Goal: Task Accomplishment & Management: Manage account settings

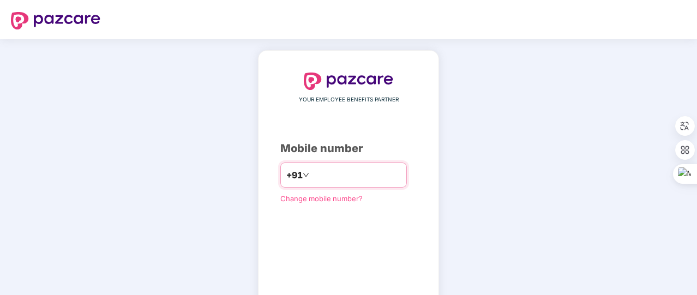
type input "**********"
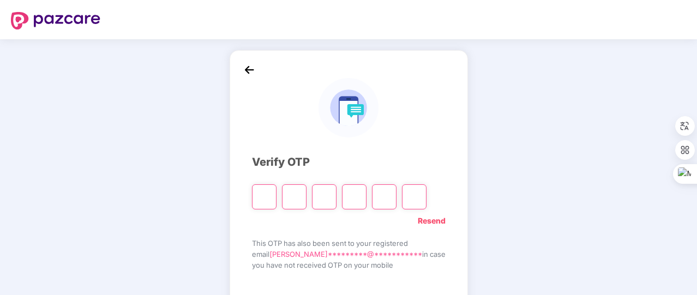
type input "*"
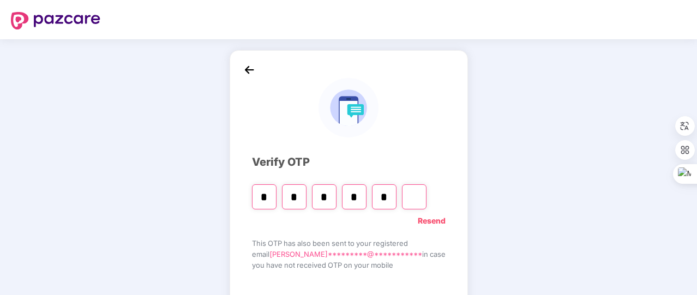
type input "*"
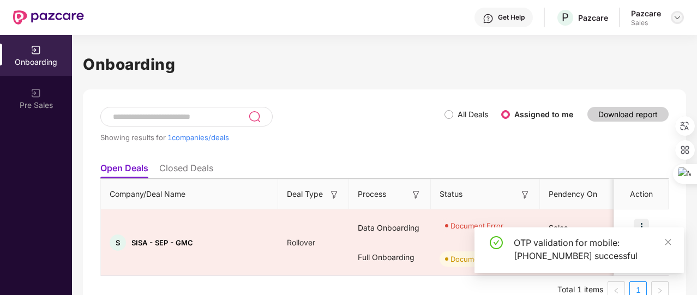
click at [682, 19] on div at bounding box center [677, 17] width 13 height 13
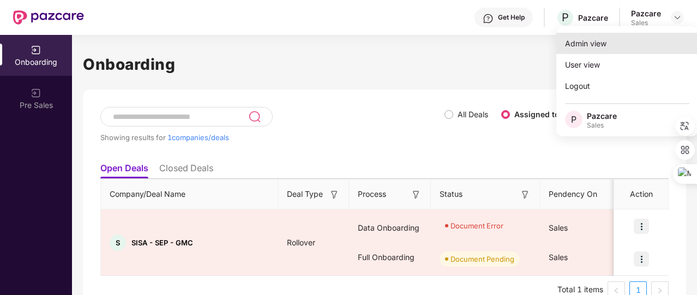
click at [620, 38] on div "Admin view" at bounding box center [627, 43] width 142 height 21
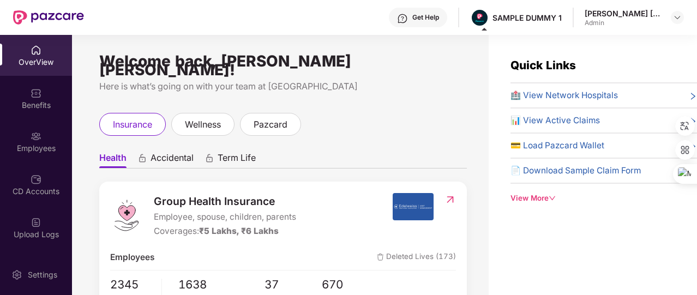
click at [521, 190] on div "Quick Links 🏥 View Network Hospitals 📊 View Active Claims 💳 Load Pazcard Wallet…" at bounding box center [604, 130] width 187 height 147
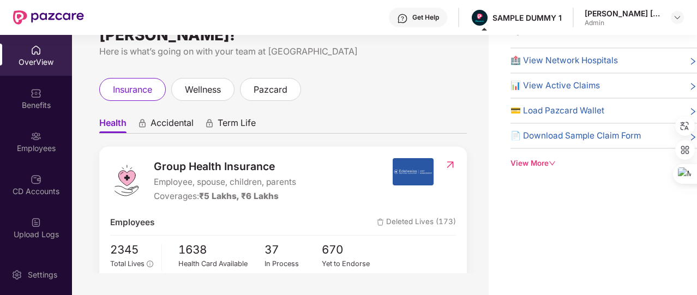
click at [536, 159] on div "View More" at bounding box center [604, 163] width 187 height 11
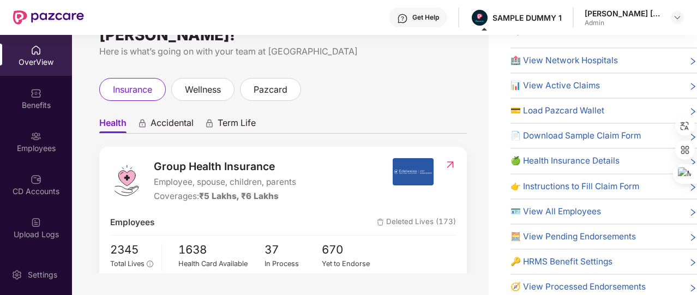
scroll to position [46, 0]
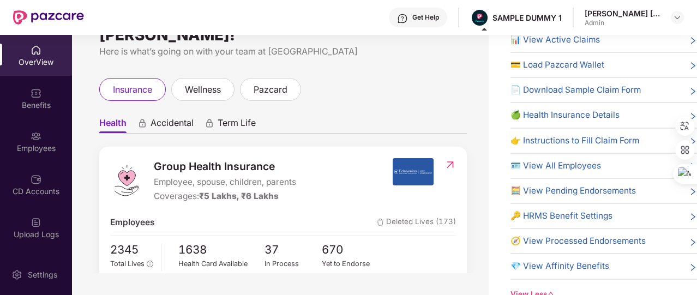
click at [555, 215] on span "🔑 HRMS Benefit Settings" at bounding box center [562, 215] width 102 height 13
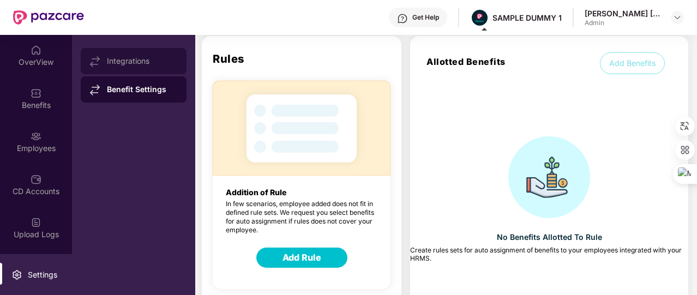
click at [154, 60] on div "Integrations" at bounding box center [142, 61] width 71 height 9
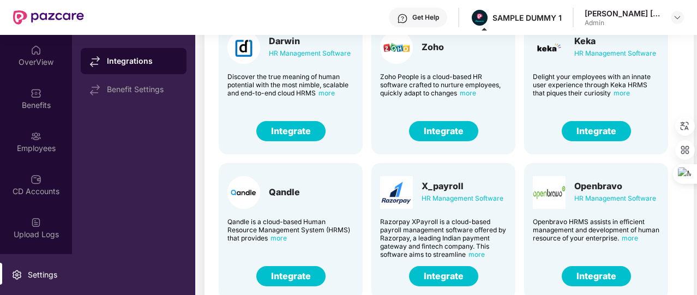
scroll to position [0, 0]
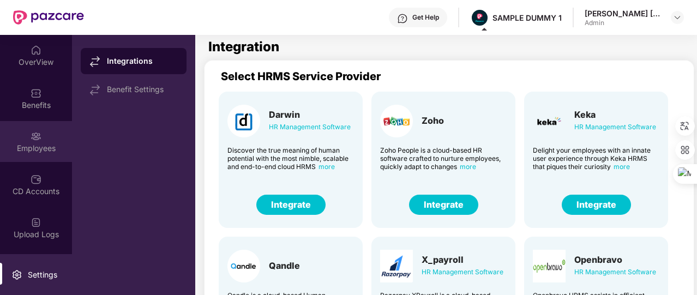
click at [41, 148] on div "Employees" at bounding box center [36, 148] width 72 height 11
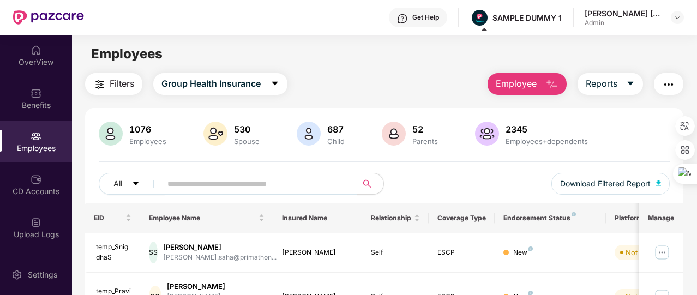
click at [520, 83] on span "Employee" at bounding box center [516, 84] width 41 height 14
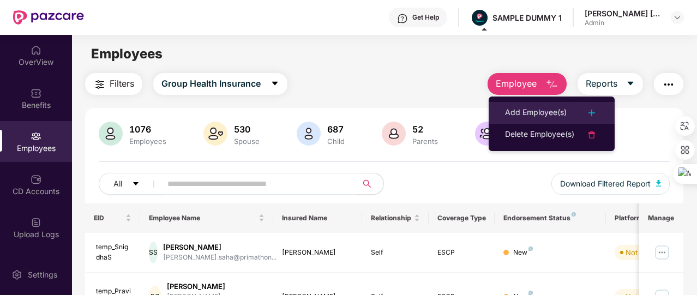
click at [527, 106] on div "Add Employee(s)" at bounding box center [536, 112] width 62 height 13
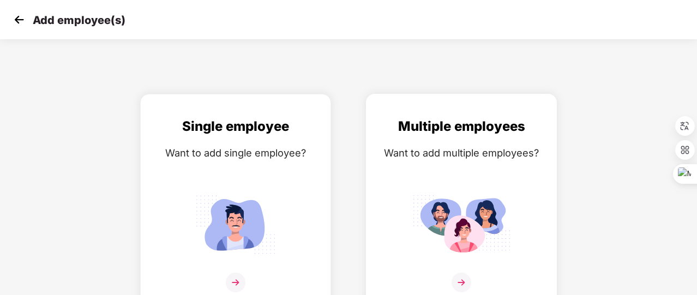
click at [461, 160] on div "Want to add multiple employees?" at bounding box center [461, 153] width 168 height 16
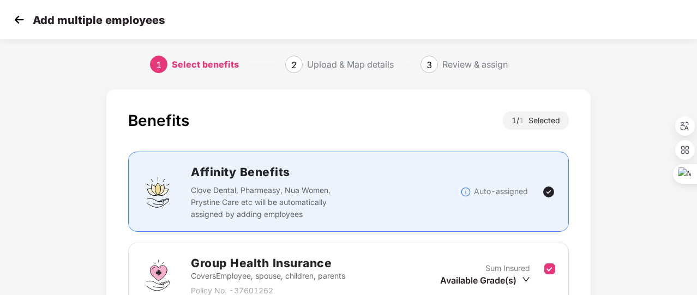
scroll to position [143, 0]
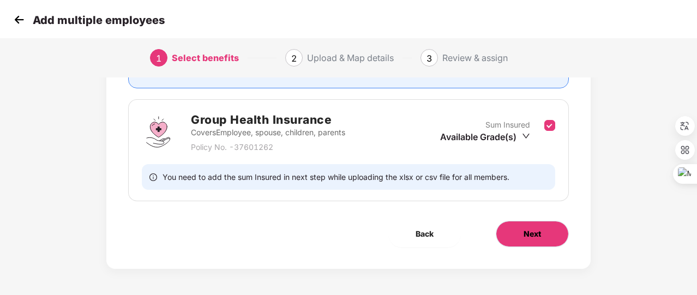
click at [535, 224] on button "Next" at bounding box center [532, 234] width 73 height 26
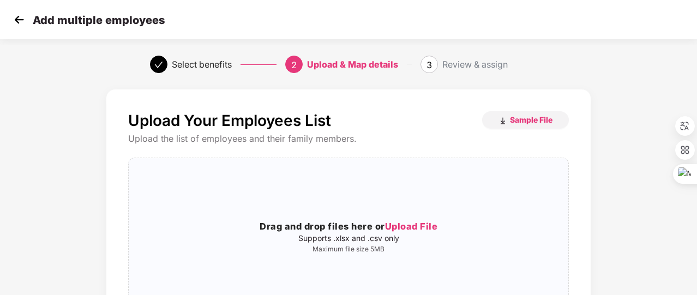
scroll to position [65, 0]
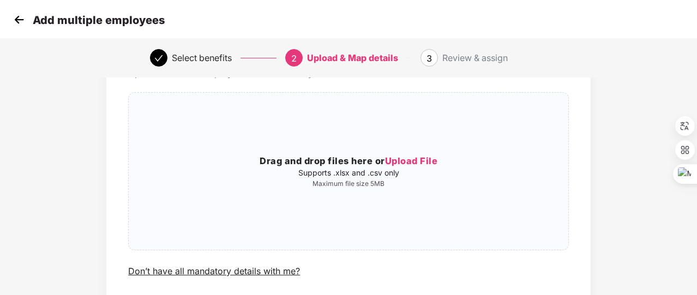
click at [25, 23] on img at bounding box center [19, 19] width 16 height 16
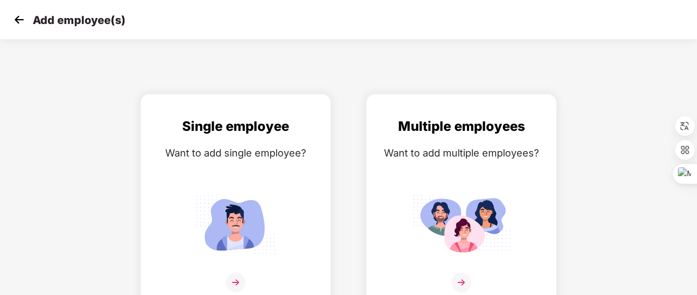
click at [25, 23] on img at bounding box center [19, 19] width 16 height 16
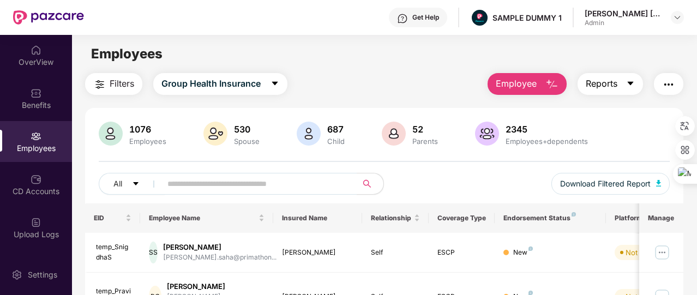
click at [604, 89] on span "Reports" at bounding box center [602, 84] width 32 height 14
click at [681, 87] on button "button" at bounding box center [668, 84] width 29 height 22
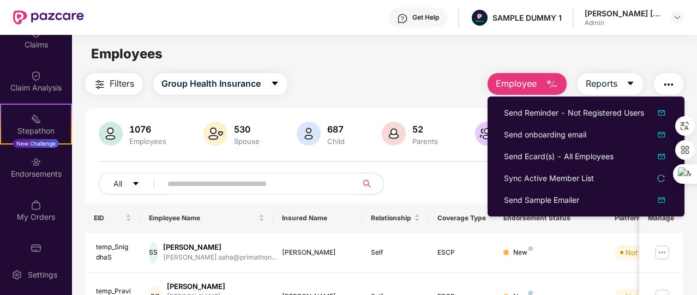
scroll to position [253, 0]
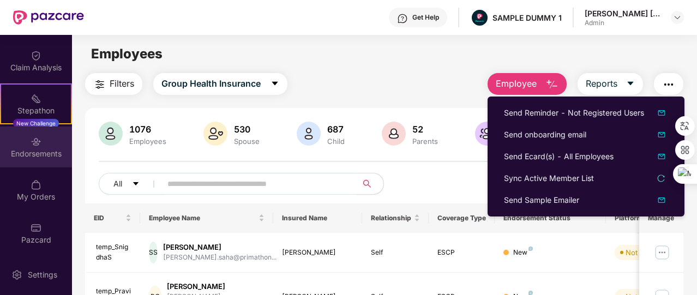
click at [46, 151] on div "Endorsements" at bounding box center [36, 153] width 72 height 11
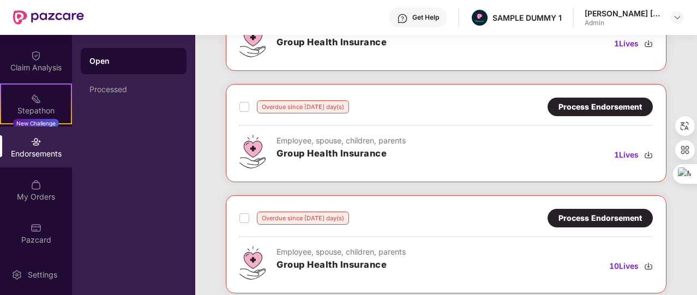
scroll to position [568, 0]
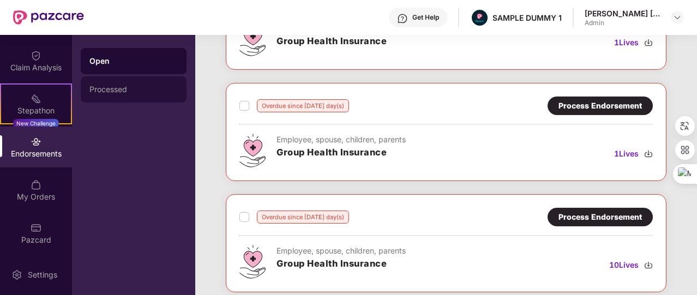
click at [142, 93] on div "Processed" at bounding box center [133, 89] width 88 height 9
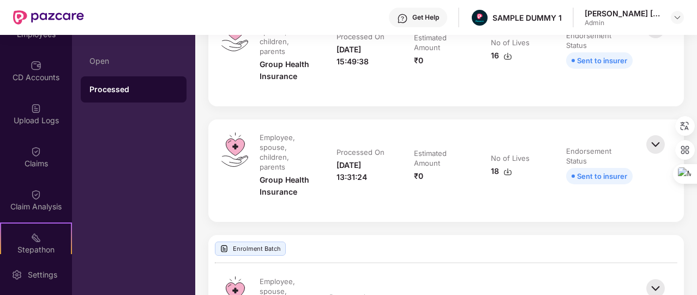
scroll to position [0, 0]
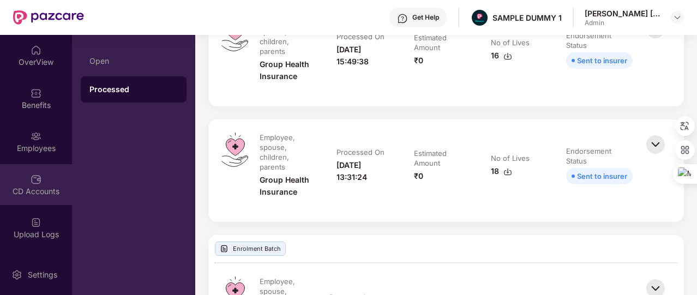
click at [39, 190] on div "CD Accounts" at bounding box center [36, 191] width 72 height 11
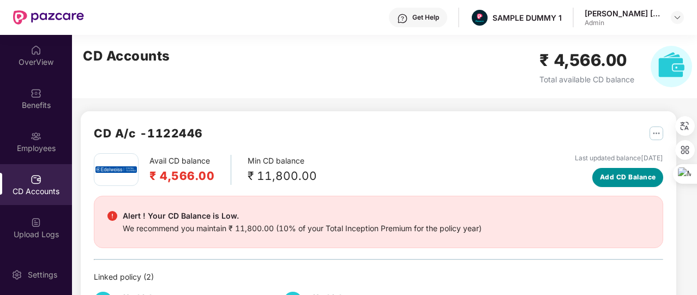
click at [611, 177] on span "Add CD Balance" at bounding box center [628, 177] width 56 height 10
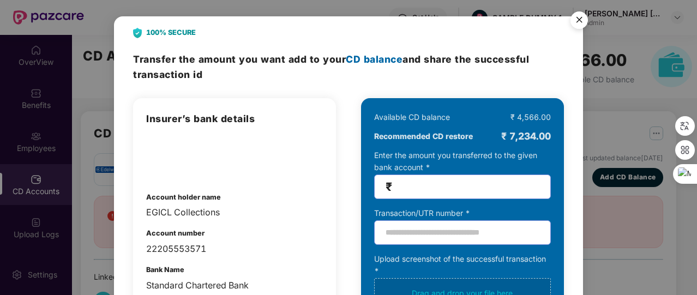
click at [579, 25] on img "Close" at bounding box center [579, 22] width 31 height 31
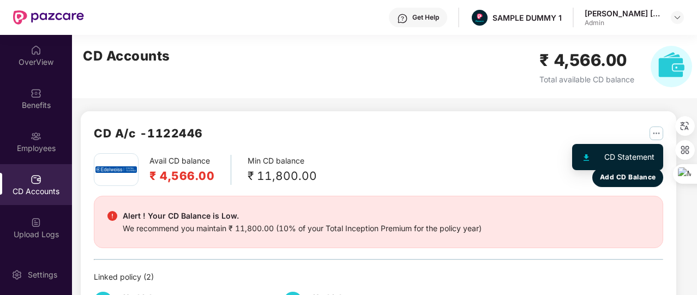
click at [652, 134] on img "button" at bounding box center [657, 134] width 14 height 14
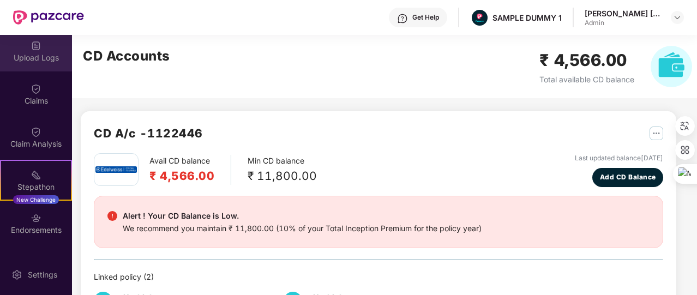
scroll to position [254, 0]
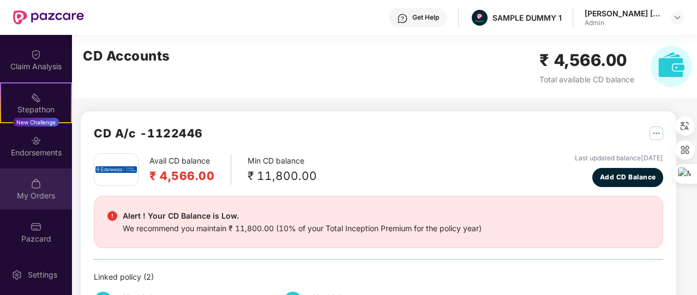
click at [32, 184] on img at bounding box center [36, 183] width 11 height 11
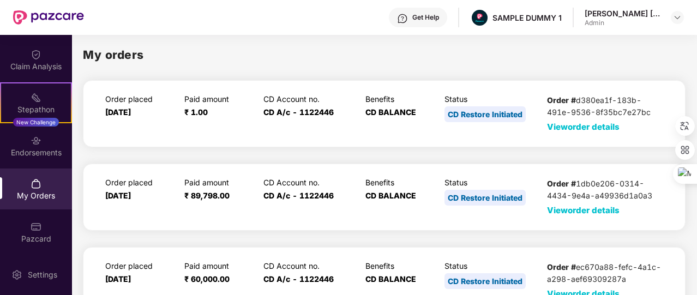
click at [561, 128] on span "View order details" at bounding box center [583, 127] width 73 height 10
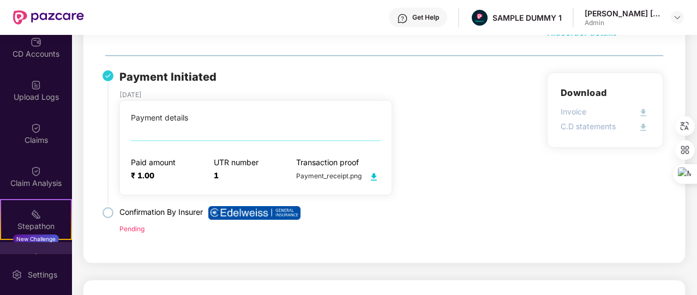
scroll to position [137, 0]
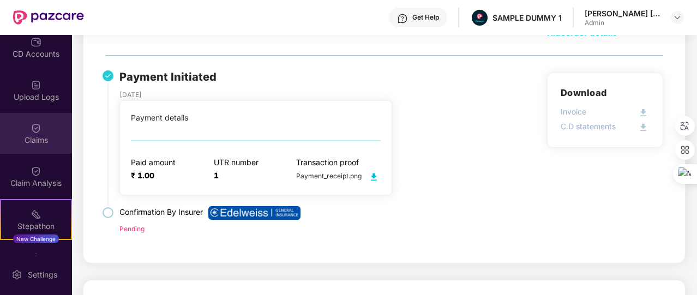
click at [42, 118] on div "Claims" at bounding box center [36, 133] width 72 height 41
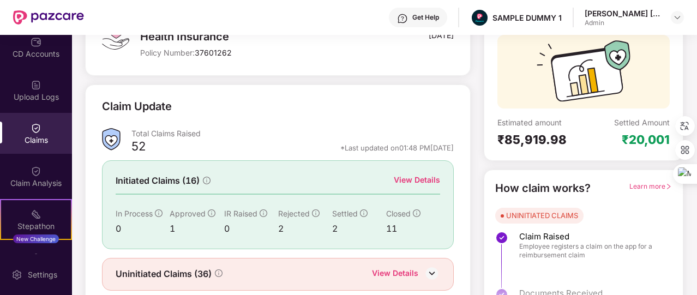
scroll to position [131, 0]
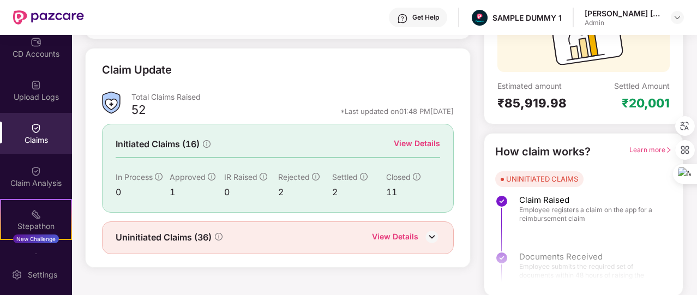
click at [418, 140] on div "View Details" at bounding box center [417, 143] width 46 height 12
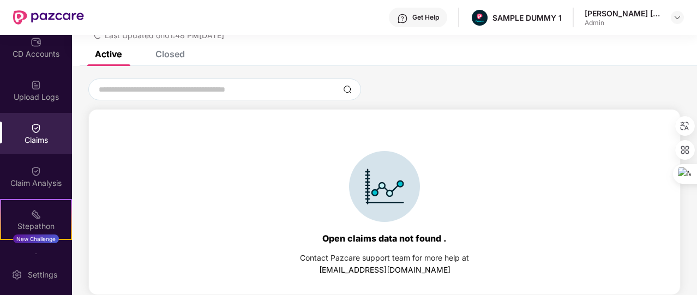
scroll to position [0, 0]
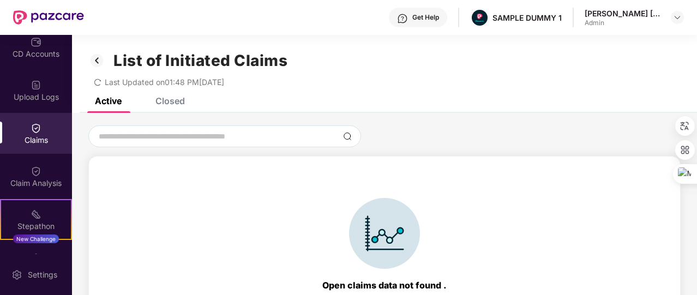
click at [176, 97] on div "List of Initiated Claims Last Updated on 01:48 PM, 28 Aug 2025" at bounding box center [384, 66] width 625 height 63
click at [173, 103] on div "Closed" at bounding box center [169, 100] width 29 height 11
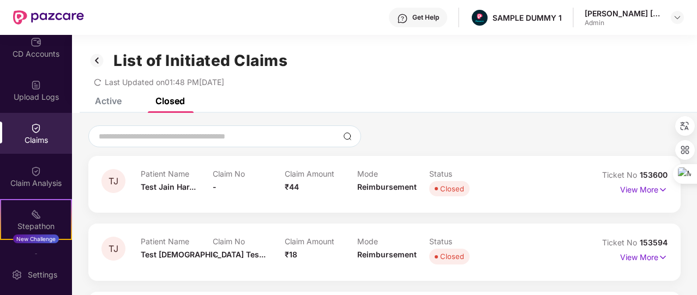
click at [100, 63] on img at bounding box center [96, 60] width 17 height 19
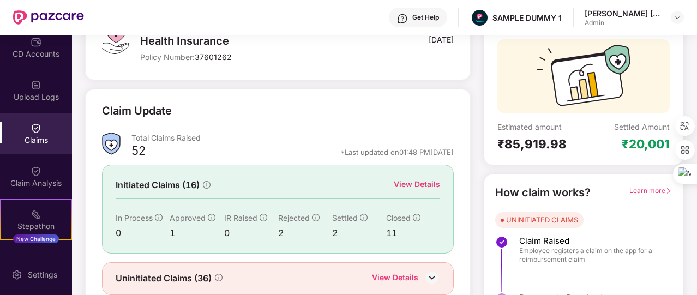
scroll to position [131, 0]
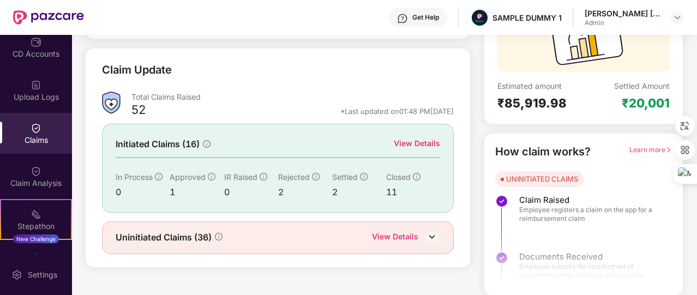
click at [396, 237] on div "View Details" at bounding box center [395, 238] width 46 height 14
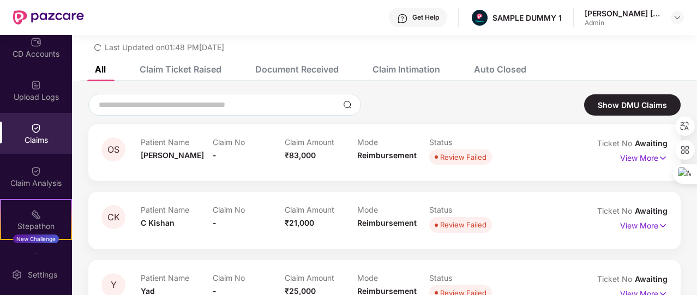
scroll to position [0, 0]
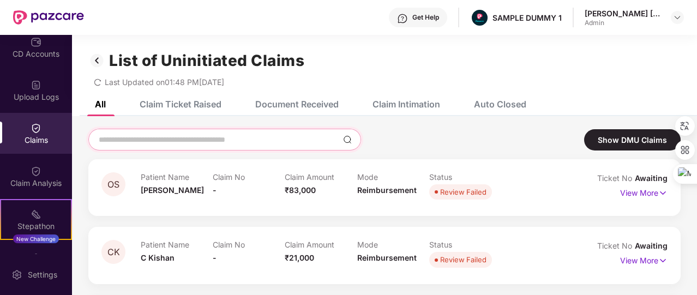
click at [249, 141] on input at bounding box center [218, 139] width 241 height 11
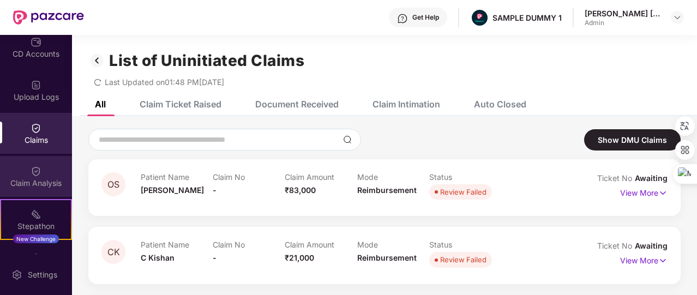
click at [36, 156] on div "Claim Analysis" at bounding box center [36, 176] width 72 height 41
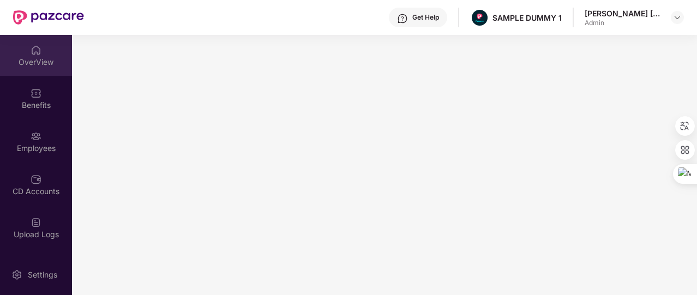
click at [27, 57] on div "OverView" at bounding box center [36, 62] width 72 height 11
